Goal: Task Accomplishment & Management: Manage account settings

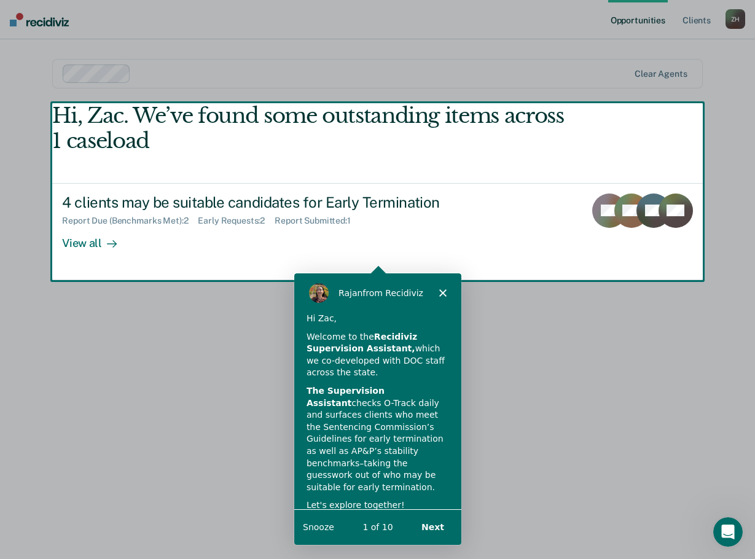
click at [433, 528] on button "Next" at bounding box center [431, 526] width 47 height 25
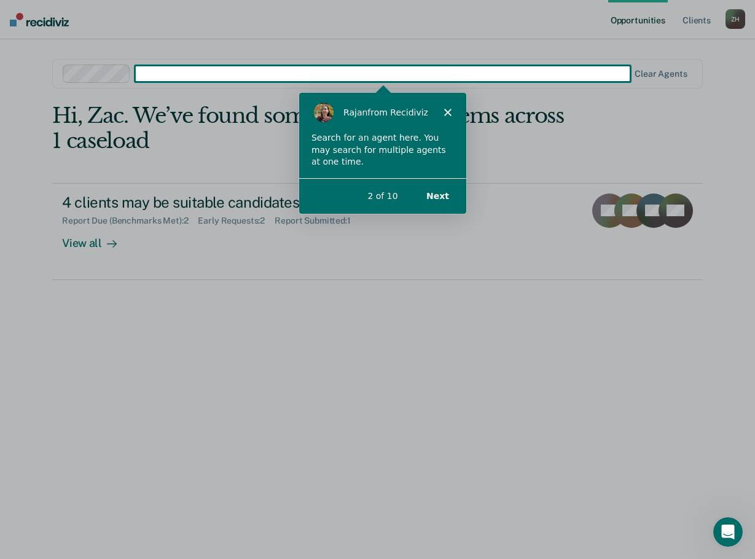
click at [443, 103] on div "[PERSON_NAME] from Recidiviz" at bounding box center [381, 111] width 167 height 39
click at [445, 109] on polygon "Close" at bounding box center [446, 110] width 7 height 7
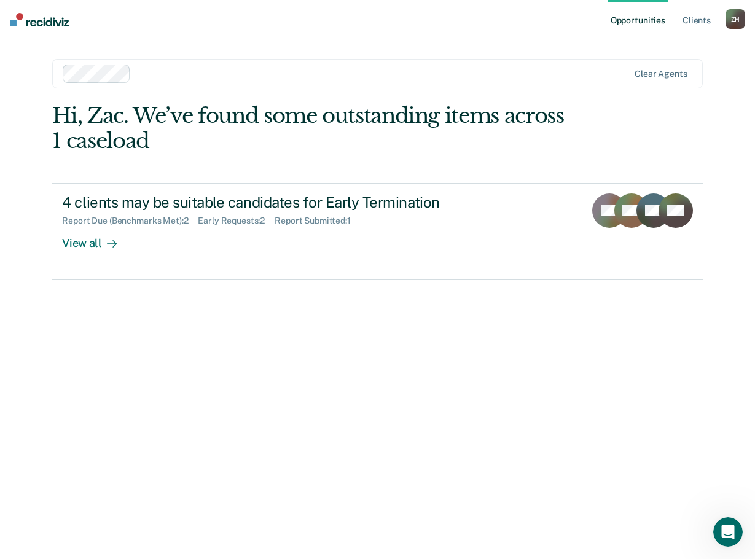
click at [258, 115] on div "Hi, Zac. We’ve found some outstanding items across 1 caseload" at bounding box center [312, 128] width 520 height 50
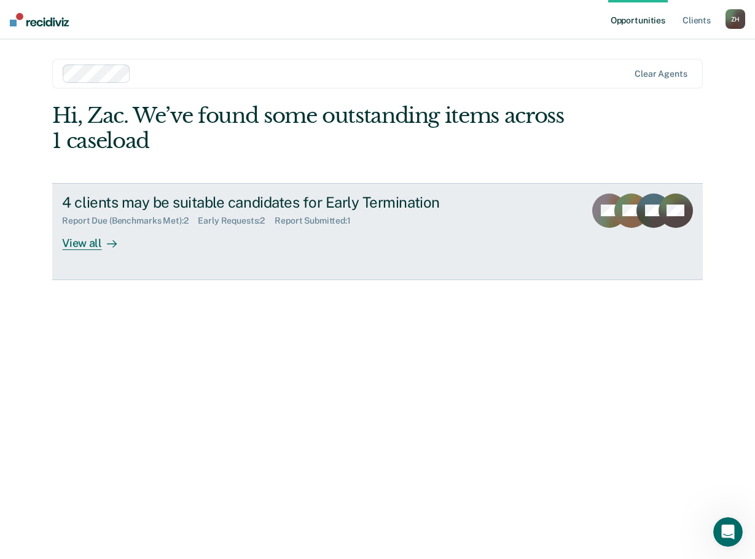
click at [143, 198] on div "4 clients may be suitable candidates for Early Termination" at bounding box center [277, 202] width 431 height 18
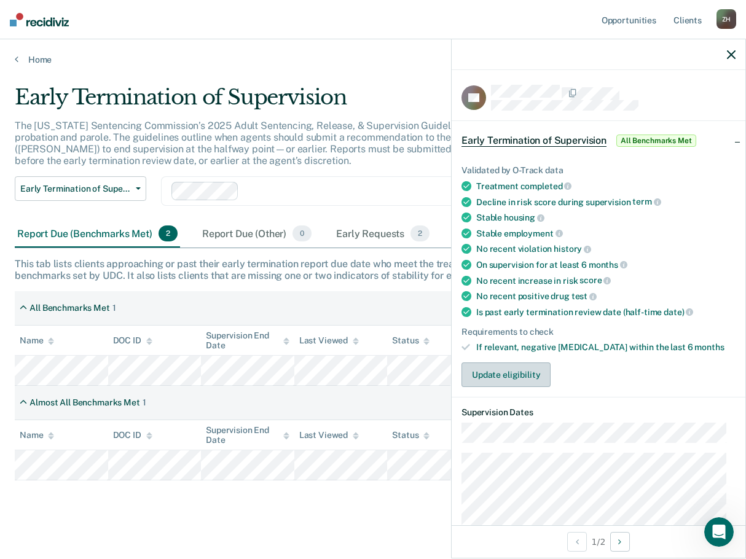
click at [514, 370] on button "Update eligibility" at bounding box center [505, 374] width 89 height 25
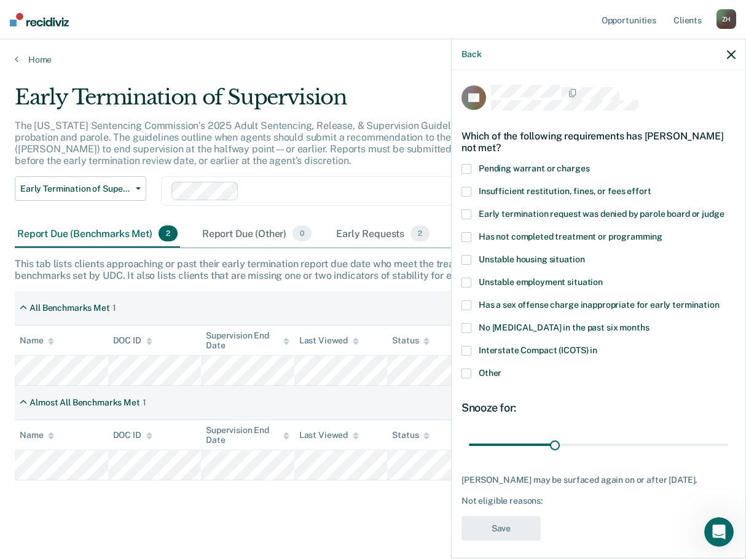
click at [473, 169] on label "Pending warrant or charges" at bounding box center [598, 170] width 274 height 13
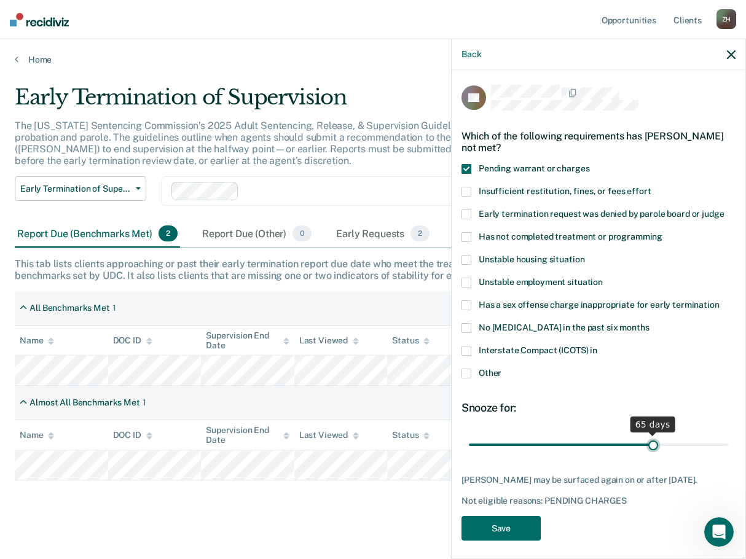
drag, startPoint x: 552, startPoint y: 443, endPoint x: 646, endPoint y: 440, distance: 94.0
type input "65"
click at [646, 440] on input "range" at bounding box center [598, 444] width 259 height 21
click at [514, 526] on button "Save" at bounding box center [500, 528] width 79 height 25
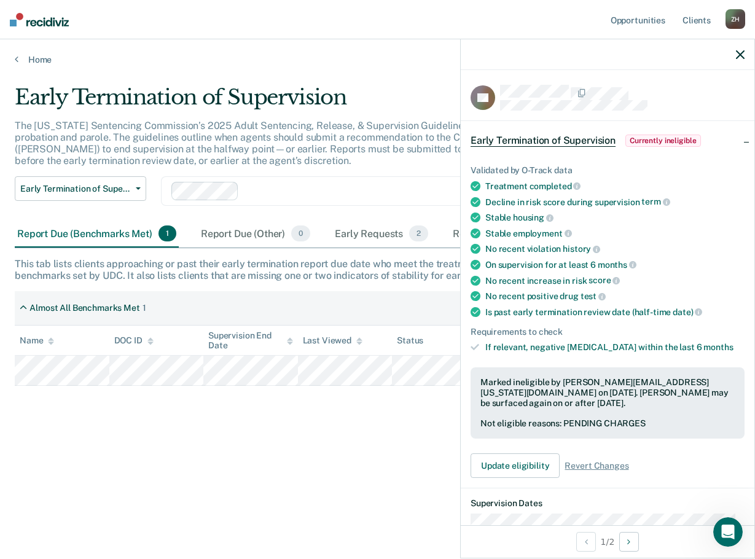
click at [737, 53] on icon "button" at bounding box center [740, 54] width 9 height 9
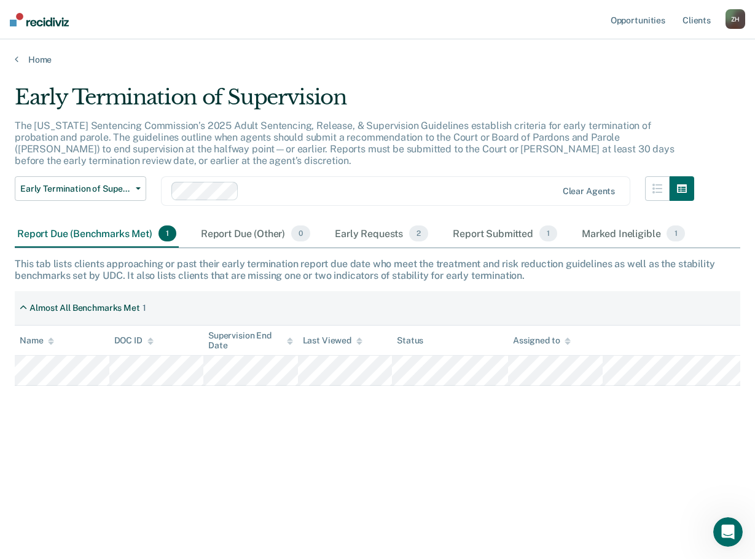
click at [94, 231] on div "Report Due (Benchmarks Met) 1" at bounding box center [97, 233] width 164 height 27
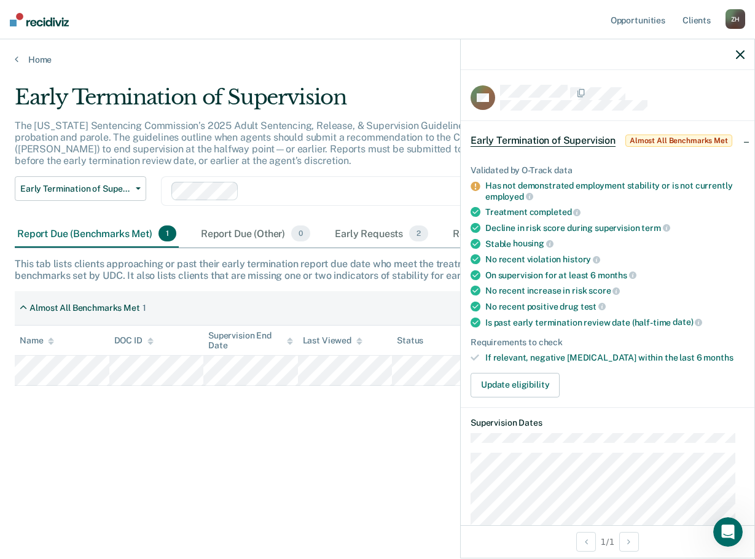
click at [383, 466] on div "Early Termination of Supervision The [US_STATE] Sentencing Commission’s 2025 Ad…" at bounding box center [377, 295] width 725 height 421
click at [255, 232] on div "Report Due (Other) 0" at bounding box center [255, 233] width 114 height 27
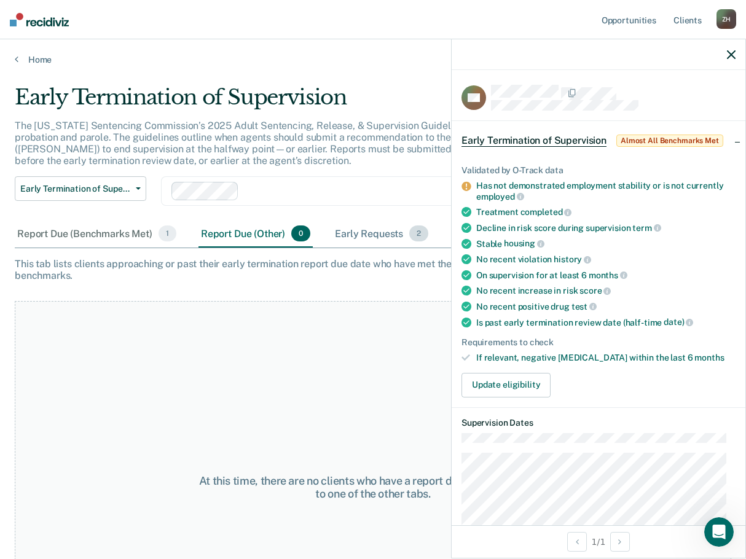
click at [348, 232] on div "Early Requests 2" at bounding box center [381, 233] width 98 height 27
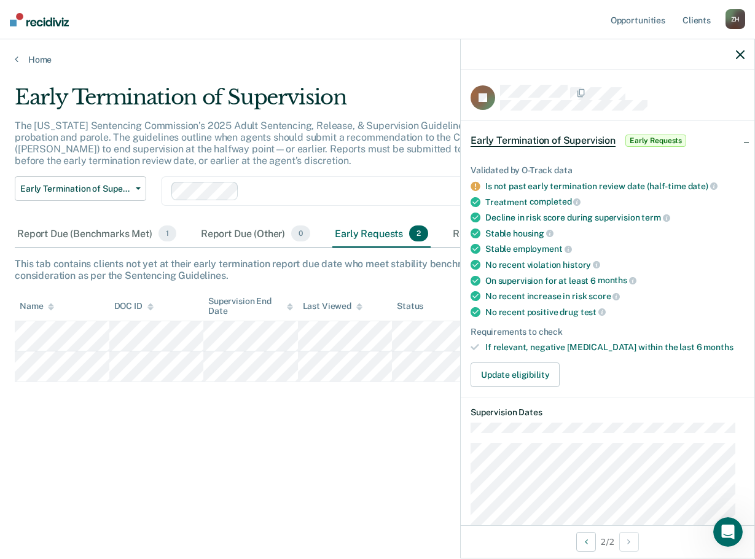
click at [357, 240] on div "Early Requests 2" at bounding box center [381, 233] width 98 height 27
click at [739, 60] on div at bounding box center [608, 54] width 294 height 31
click at [736, 51] on icon "button" at bounding box center [740, 54] width 9 height 9
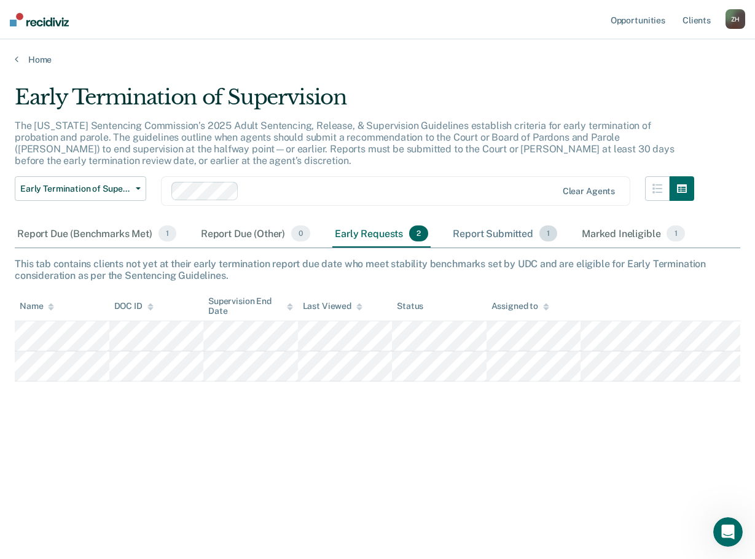
click at [502, 230] on div "Report Submitted 1" at bounding box center [504, 233] width 109 height 27
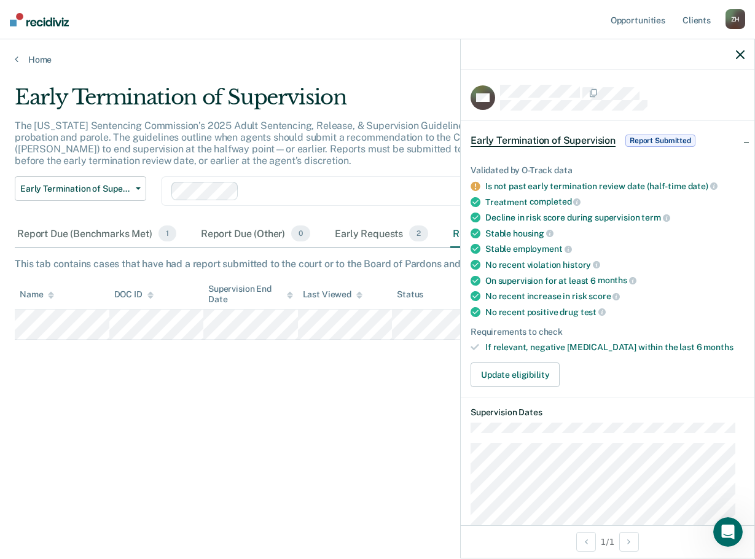
click at [367, 397] on div "Early Termination of Supervision The [US_STATE] Sentencing Commission’s 2025 Ad…" at bounding box center [377, 276] width 725 height 382
click at [410, 429] on div "Early Termination of Supervision The [US_STATE] Sentencing Commission’s 2025 Ad…" at bounding box center [377, 276] width 725 height 382
click at [738, 54] on icon "button" at bounding box center [740, 54] width 9 height 9
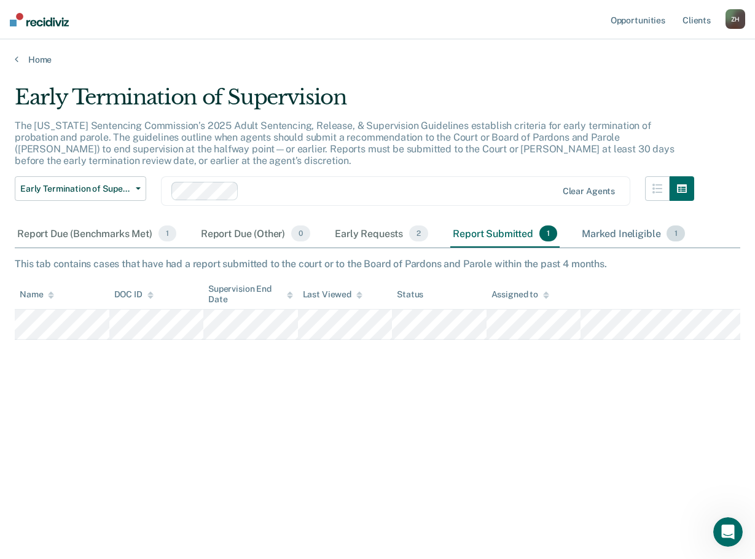
click at [606, 236] on div "Marked Ineligible 1" at bounding box center [633, 233] width 108 height 27
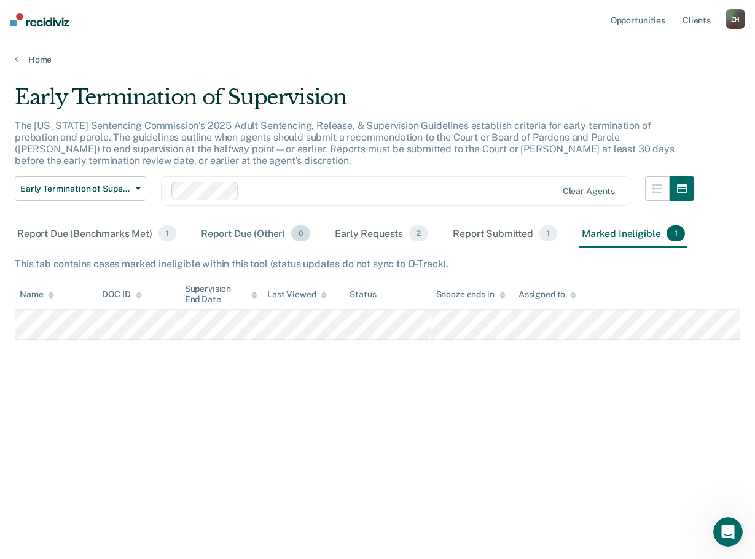
click at [238, 238] on div "Report Due (Other) 0" at bounding box center [255, 233] width 114 height 27
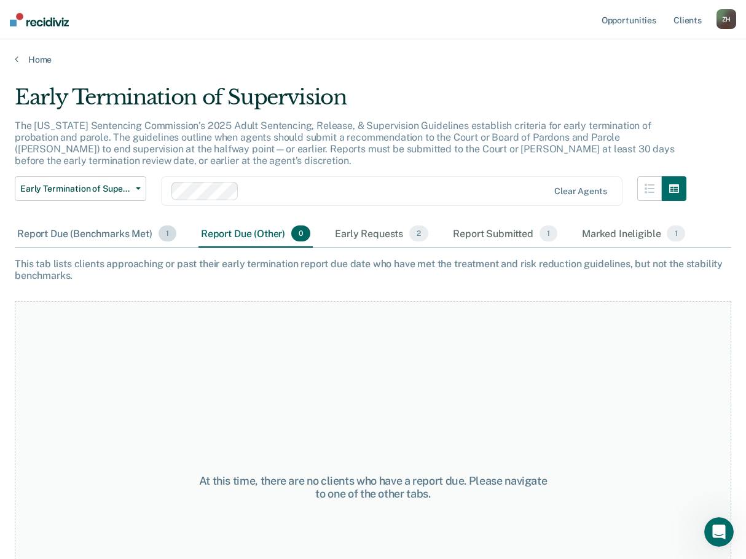
click at [83, 228] on div "Report Due (Benchmarks Met) 1" at bounding box center [97, 233] width 164 height 27
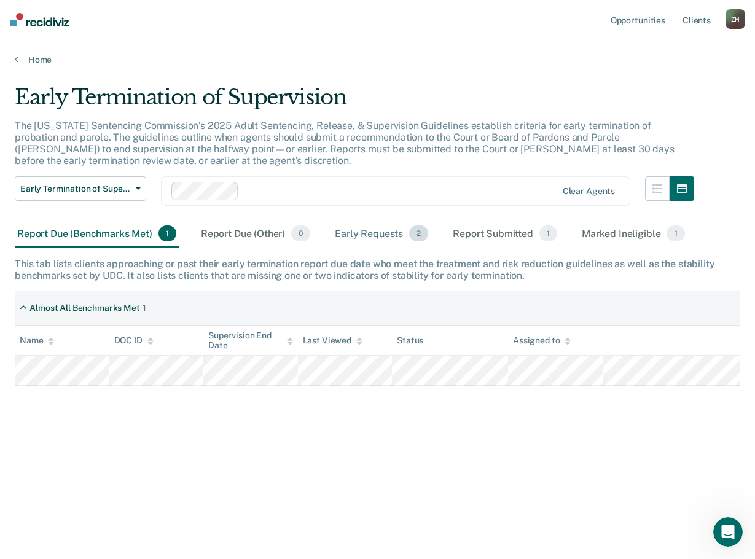
click at [351, 231] on div "Early Requests 2" at bounding box center [381, 233] width 98 height 27
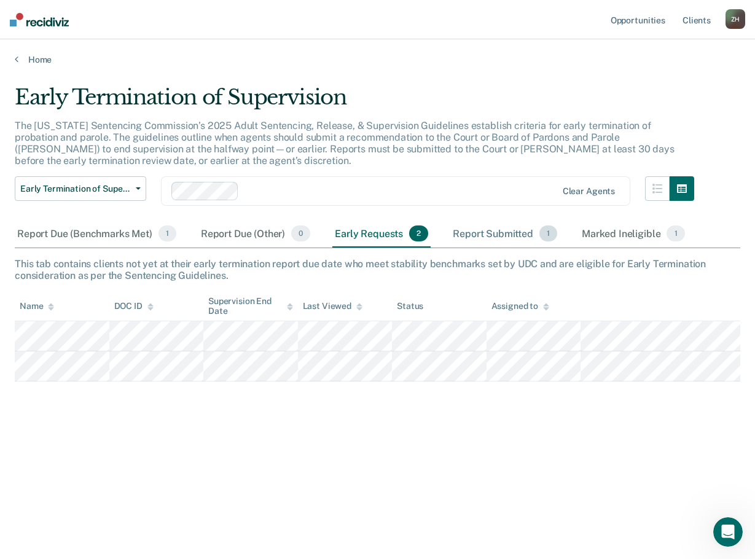
click at [469, 236] on div "Report Submitted 1" at bounding box center [504, 233] width 109 height 27
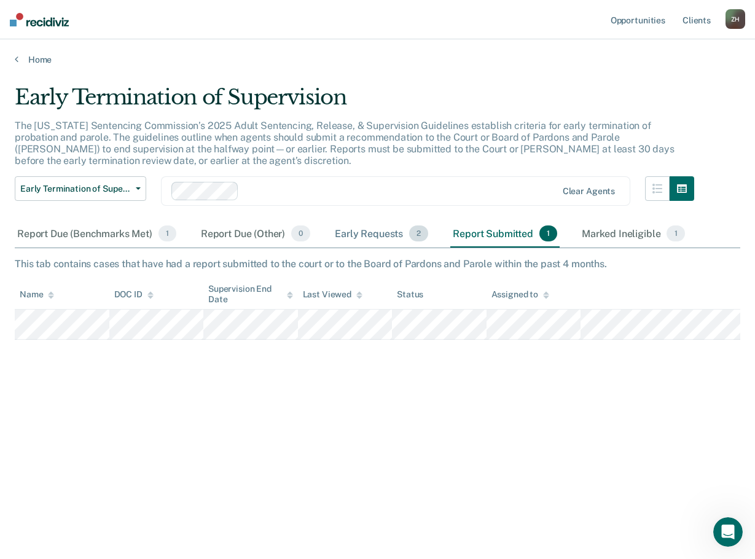
click at [388, 235] on div "Early Requests 2" at bounding box center [381, 233] width 98 height 27
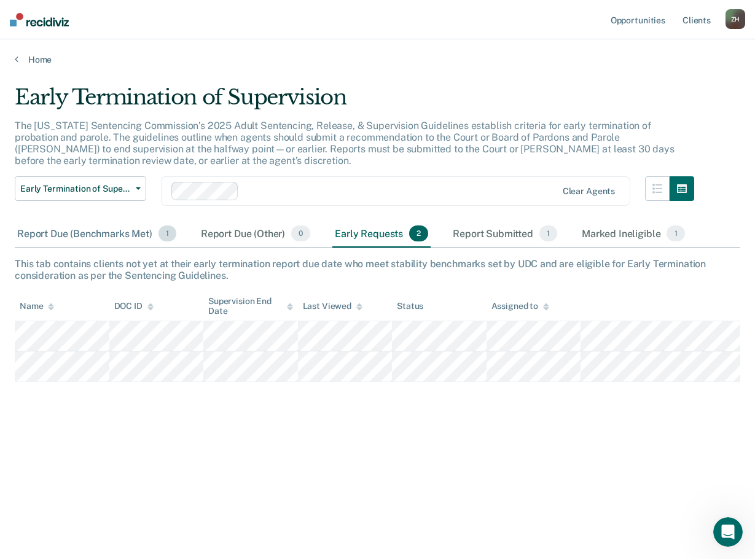
click at [99, 236] on div "Report Due (Benchmarks Met) 1" at bounding box center [97, 233] width 164 height 27
